Goal: Task Accomplishment & Management: Complete application form

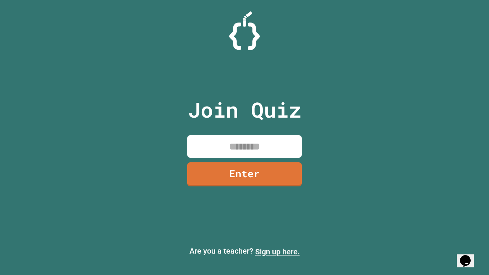
click at [277, 252] on link "Sign up here." at bounding box center [277, 251] width 45 height 9
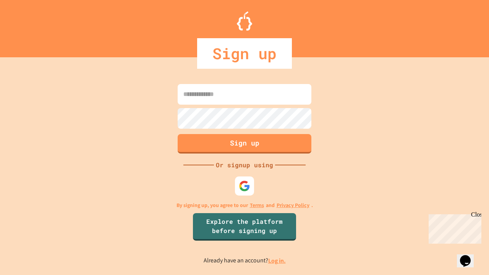
click at [277, 261] on link "Log in." at bounding box center [277, 261] width 18 height 8
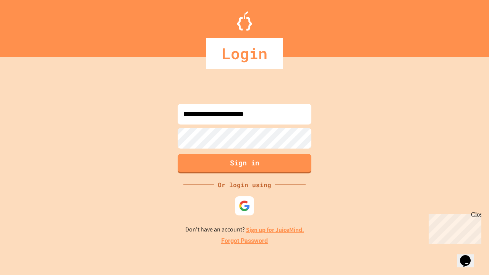
type input "**********"
